Goal: Task Accomplishment & Management: Manage account settings

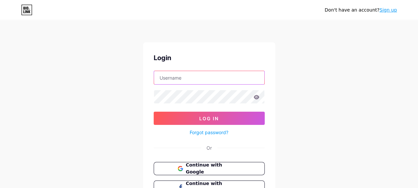
click at [219, 81] on input "text" at bounding box center [209, 77] width 110 height 13
paste input "[EMAIL_ADDRESS][DOMAIN_NAME]"
type input "[EMAIL_ADDRESS][DOMAIN_NAME]"
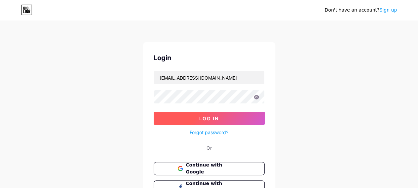
click at [197, 117] on button "Log In" at bounding box center [209, 118] width 111 height 13
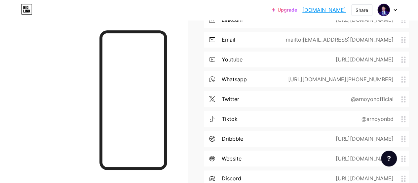
scroll to position [397, 0]
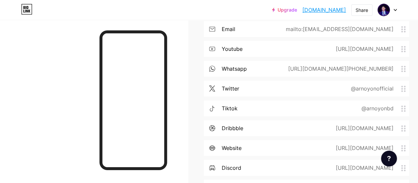
click at [283, 108] on div "tiktok @arnoyonbd" at bounding box center [306, 109] width 205 height 16
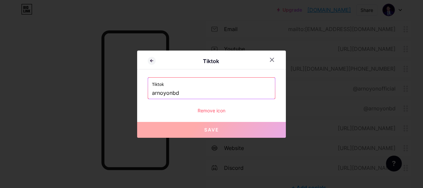
click at [152, 93] on input "arnoyonbd" at bounding box center [211, 93] width 119 height 11
drag, startPoint x: 185, startPoint y: 93, endPoint x: 99, endPoint y: 95, distance: 86.7
click at [99, 95] on div "Tiktok Tiktok arnoyonbd Remove icon Save" at bounding box center [211, 94] width 423 height 188
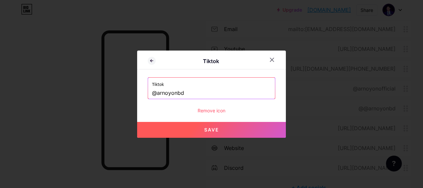
click at [178, 127] on button "Save" at bounding box center [211, 130] width 149 height 16
type input "[URL][DOMAIN_NAME]"
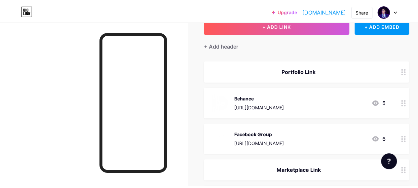
scroll to position [0, 0]
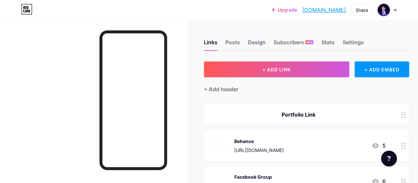
click at [327, 12] on link "[DOMAIN_NAME]" at bounding box center [325, 10] width 44 height 8
click at [396, 8] on div at bounding box center [387, 10] width 19 height 12
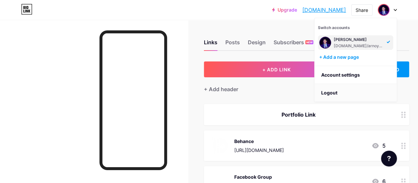
click at [333, 96] on li "Logout" at bounding box center [356, 93] width 82 height 18
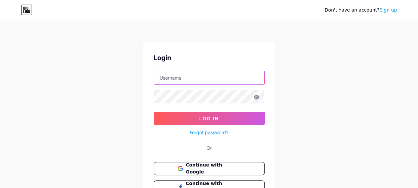
click at [198, 78] on input "text" at bounding box center [209, 77] width 110 height 13
type input "arnoyonbd"
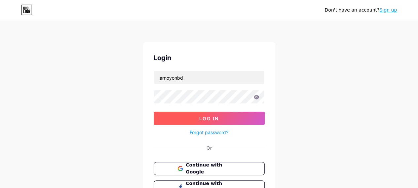
click at [191, 122] on button "Log In" at bounding box center [209, 118] width 111 height 13
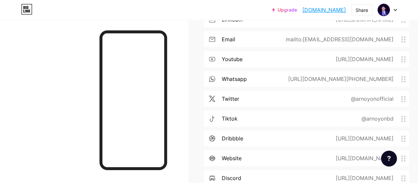
scroll to position [430, 0]
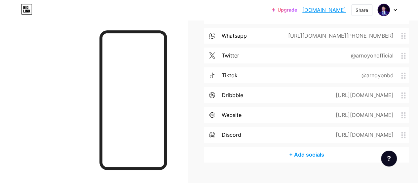
click at [326, 115] on div "website [URL][DOMAIN_NAME]" at bounding box center [306, 115] width 205 height 16
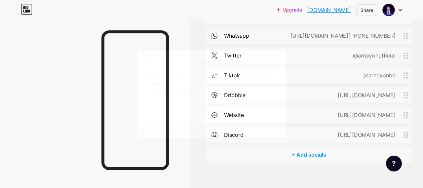
click at [169, 91] on input "[DOMAIN_NAME]" at bounding box center [211, 93] width 119 height 11
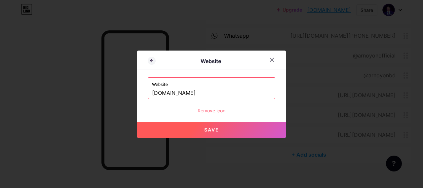
click at [207, 126] on button "Save" at bounding box center [211, 130] width 149 height 16
type input "[URL][DOMAIN_NAME]"
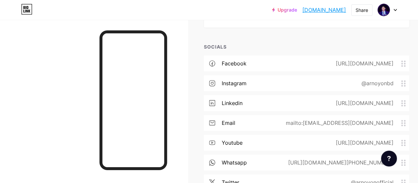
scroll to position [298, 0]
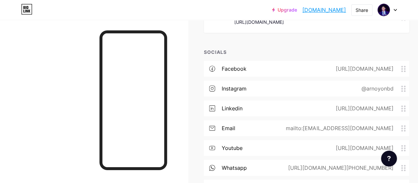
click at [323, 129] on div "mailto:[EMAIL_ADDRESS][DOMAIN_NAME]" at bounding box center [339, 128] width 126 height 8
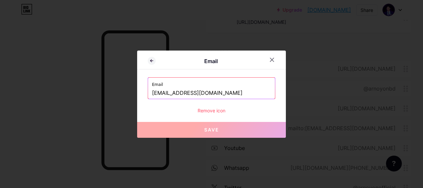
drag, startPoint x: 179, startPoint y: 92, endPoint x: 171, endPoint y: 93, distance: 8.3
click at [171, 93] on input "arnoyon.dec@gmail.com" at bounding box center [211, 93] width 119 height 11
click at [271, 59] on icon at bounding box center [273, 60] width 4 height 4
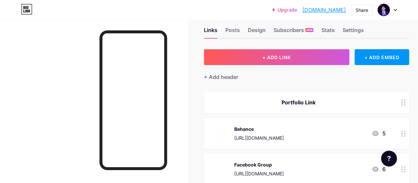
scroll to position [0, 0]
